Goal: Navigation & Orientation: Find specific page/section

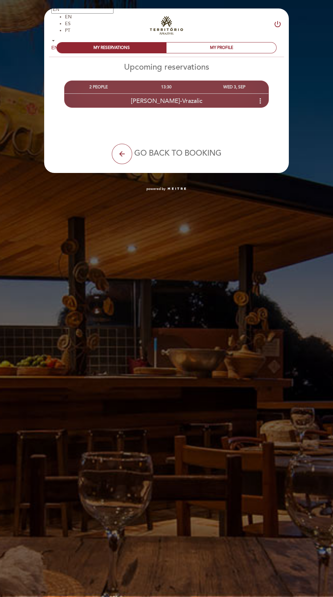
click at [242, 99] on div "[PERSON_NAME]-Vrazalic more_vert" at bounding box center [167, 101] width 204 height 15
click at [257, 102] on icon "more_vert" at bounding box center [260, 101] width 8 height 8
click at [260, 103] on icon "more_vert" at bounding box center [260, 101] width 8 height 8
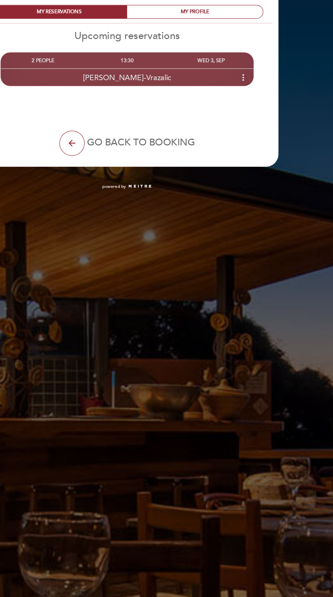
click at [261, 102] on icon "more_vert" at bounding box center [260, 101] width 8 height 8
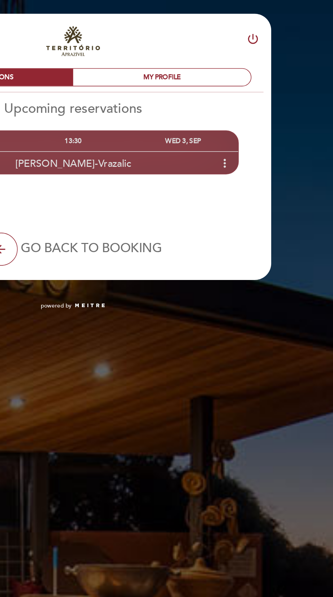
click at [267, 99] on div "[PERSON_NAME]-Vrazalic more_vert" at bounding box center [167, 101] width 204 height 15
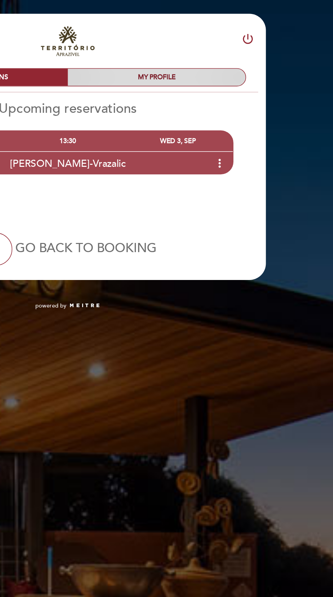
click at [248, 43] on div "MY PROFILE" at bounding box center [222, 48] width 110 height 11
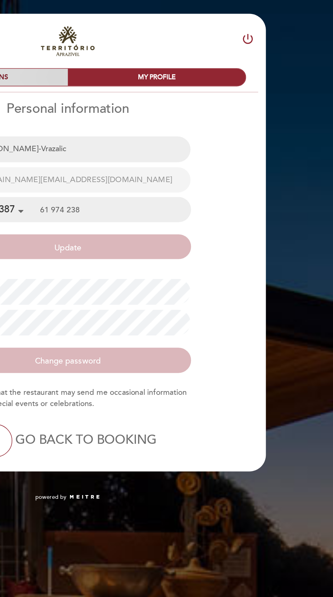
click at [154, 45] on div "MY RESERVATIONS" at bounding box center [112, 48] width 110 height 11
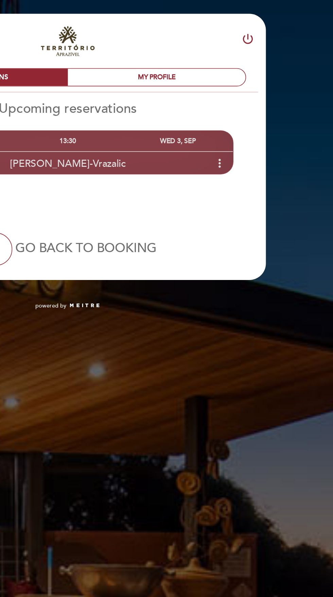
click at [259, 104] on icon "more_vert" at bounding box center [260, 101] width 8 height 8
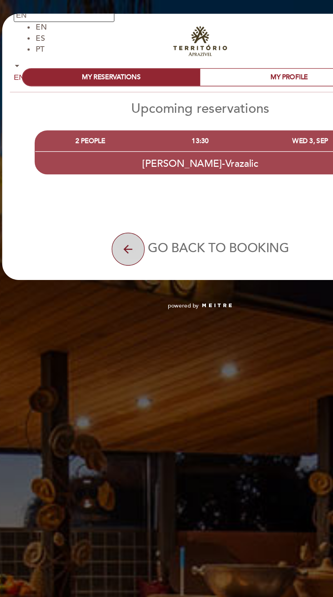
click at [124, 146] on button "arrow_back" at bounding box center [122, 154] width 20 height 20
